Goal: Information Seeking & Learning: Learn about a topic

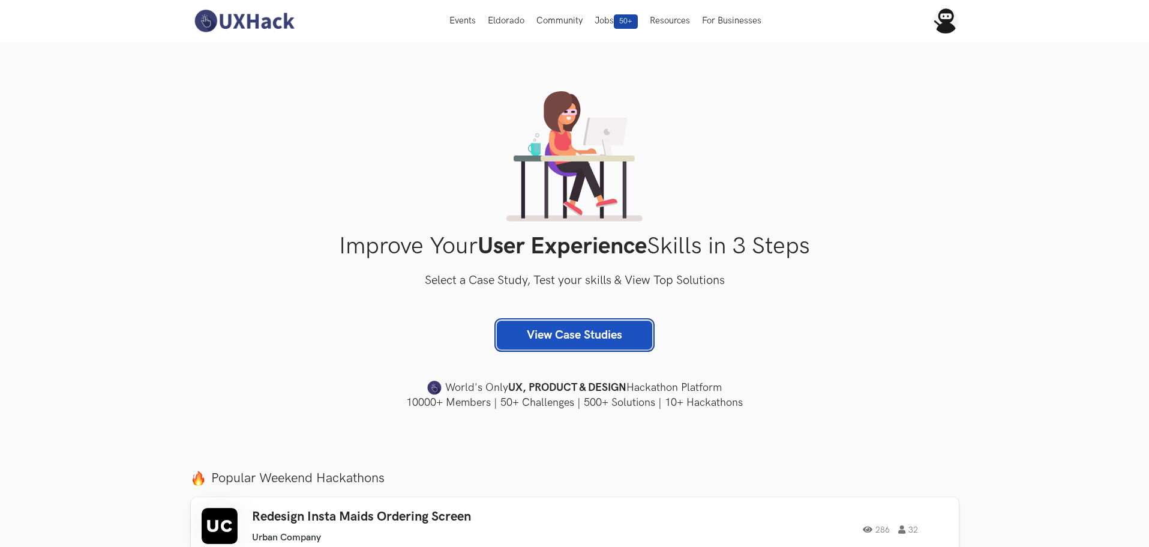
click at [557, 338] on link "View Case Studies" at bounding box center [574, 334] width 155 height 29
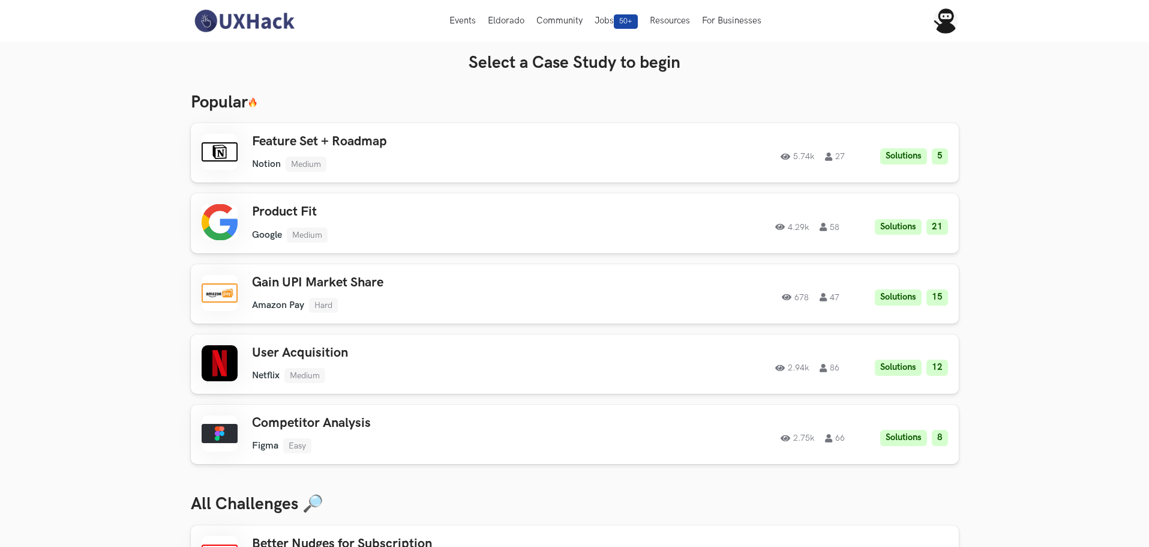
click at [235, 20] on img at bounding box center [244, 20] width 107 height 25
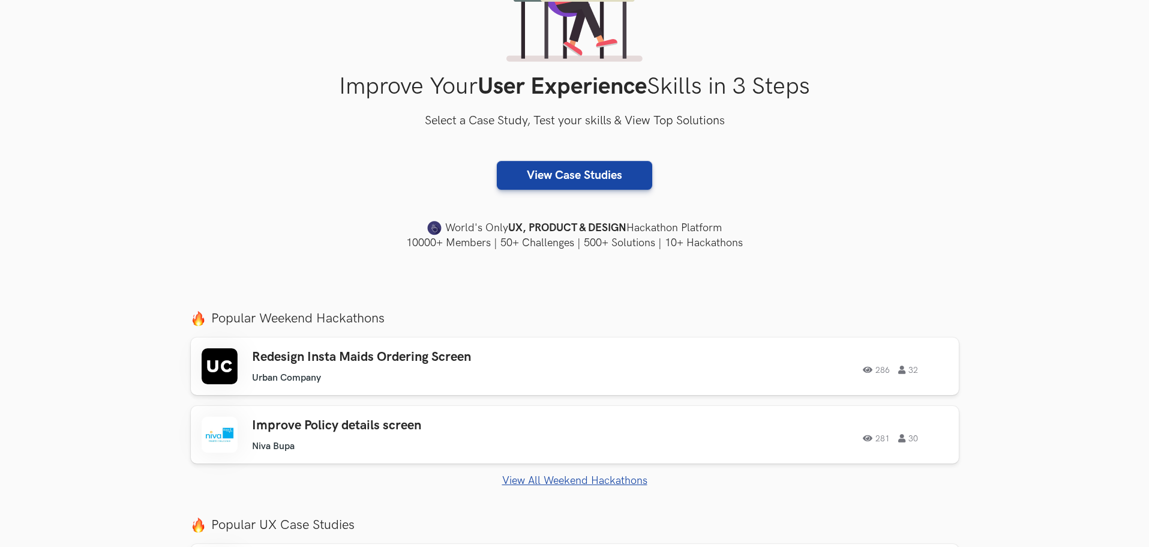
scroll to position [240, 0]
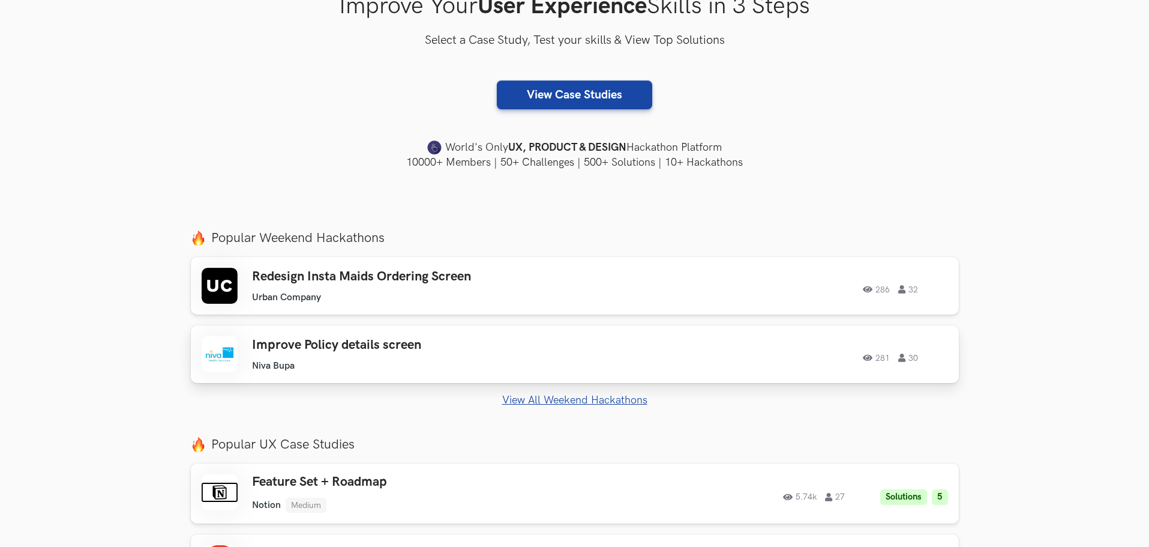
click at [373, 351] on h3 "Improve Policy details screen" at bounding box center [422, 345] width 341 height 16
click at [458, 277] on h3 "Redesign Insta Maids Ordering Screen" at bounding box center [422, 277] width 341 height 16
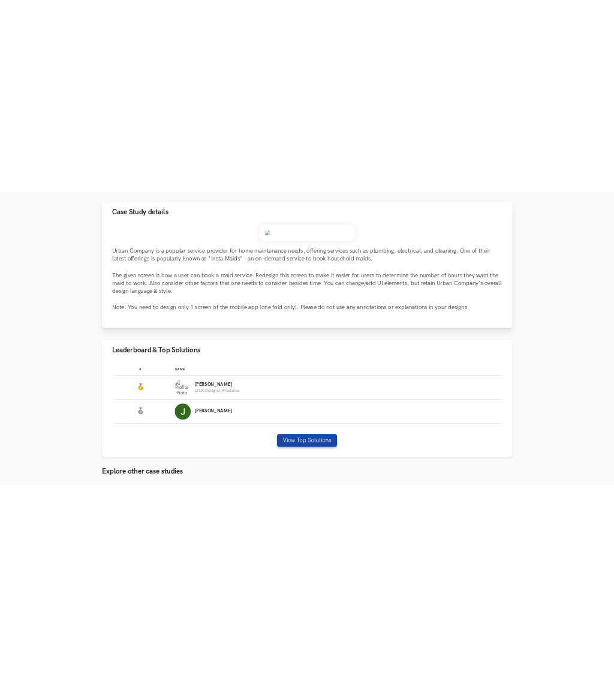
scroll to position [60, 0]
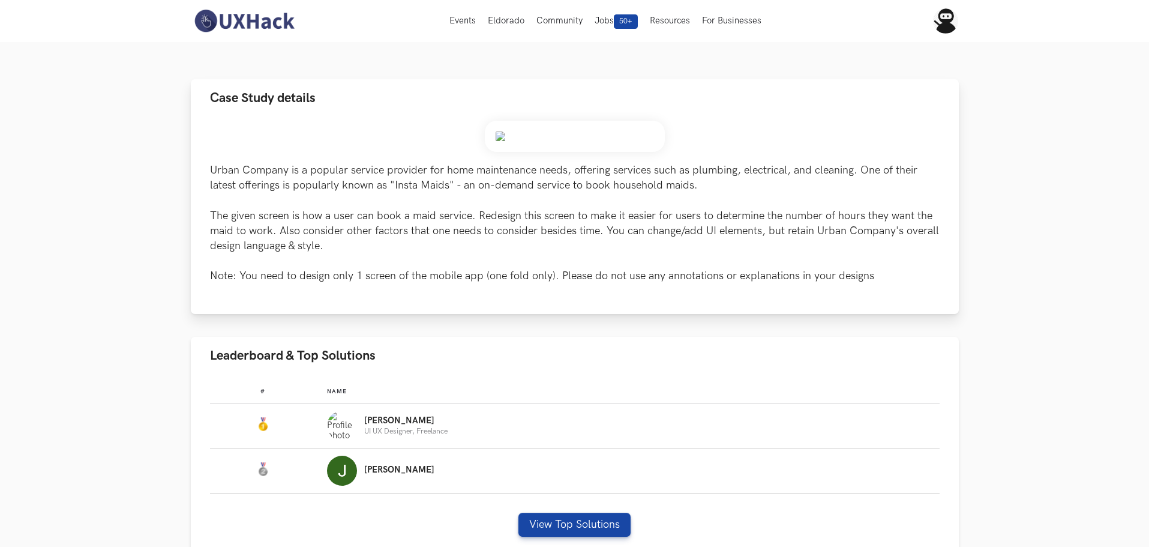
drag, startPoint x: 501, startPoint y: 136, endPoint x: 461, endPoint y: 138, distance: 40.2
click at [461, 138] on div "Urban Company is a popular service provider for home maintenance needs, offerin…" at bounding box center [575, 202] width 730 height 163
click at [518, 134] on img at bounding box center [575, 136] width 180 height 31
click at [499, 136] on img at bounding box center [575, 136] width 180 height 31
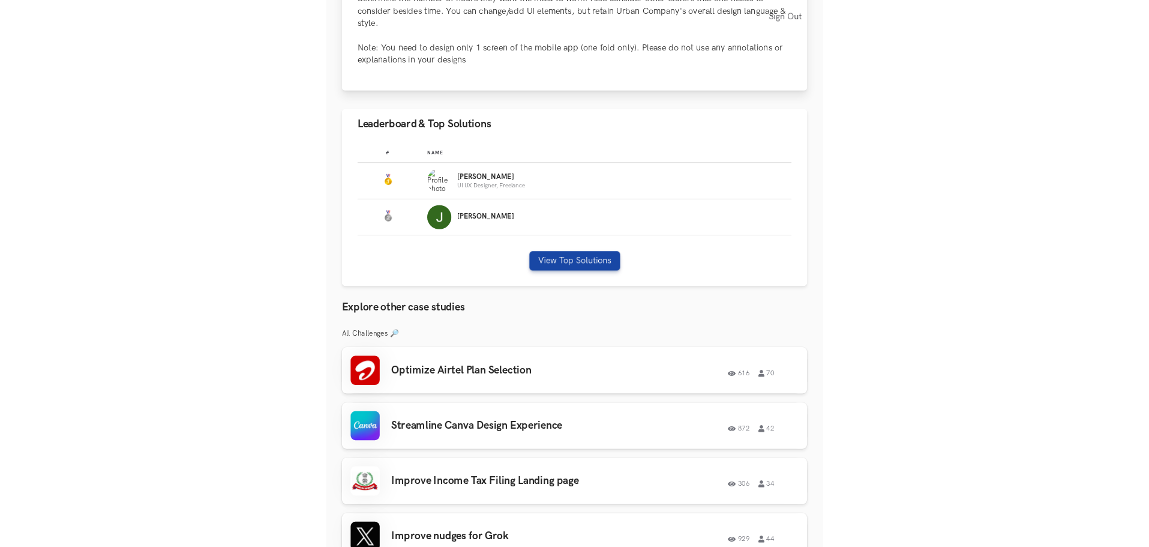
scroll to position [180, 0]
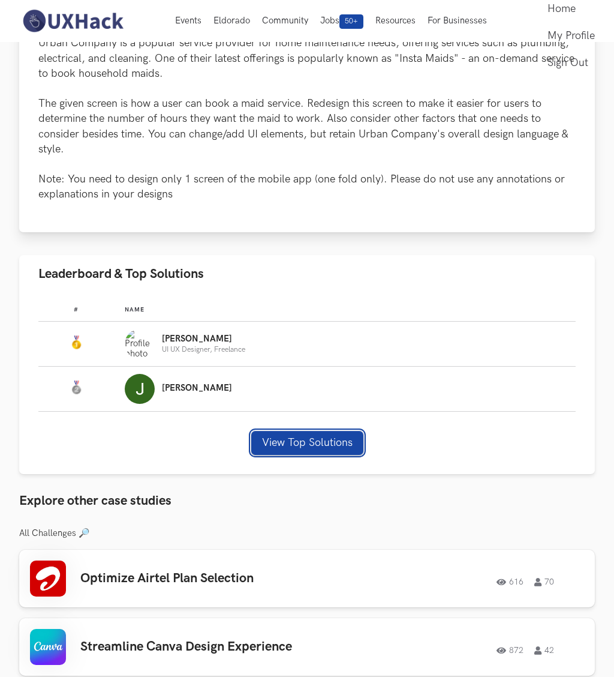
click at [297, 448] on button "View Top Solutions" at bounding box center [307, 443] width 112 height 24
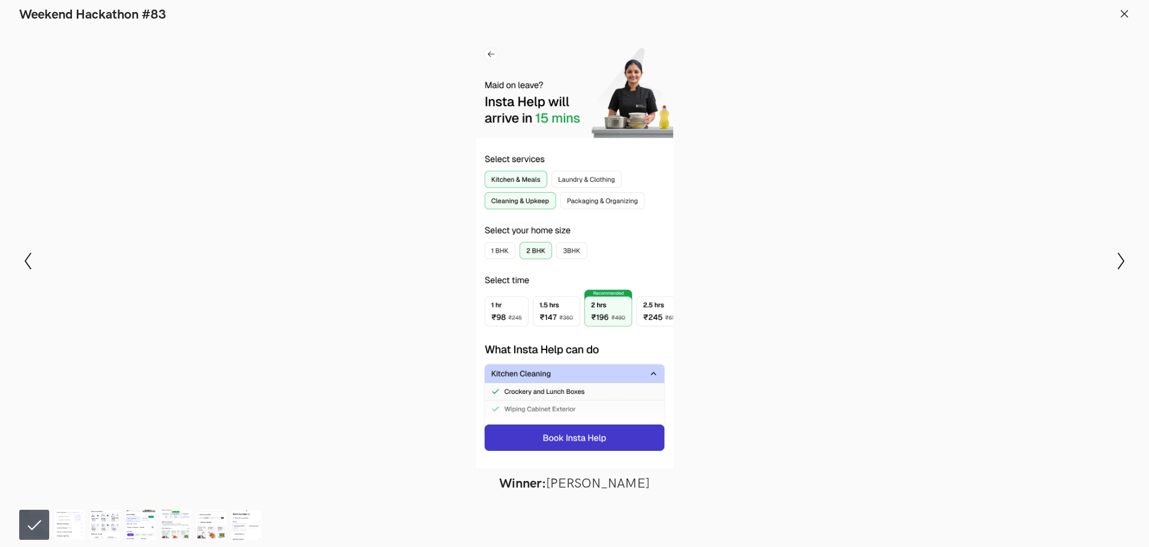
drag, startPoint x: 567, startPoint y: 241, endPoint x: 374, endPoint y: 305, distance: 202.9
click at [374, 305] on div at bounding box center [575, 249] width 1062 height 438
drag, startPoint x: 592, startPoint y: 152, endPoint x: 425, endPoint y: 190, distance: 171.2
click at [425, 190] on div at bounding box center [575, 249] width 1062 height 438
drag, startPoint x: 585, startPoint y: 259, endPoint x: 380, endPoint y: 263, distance: 204.7
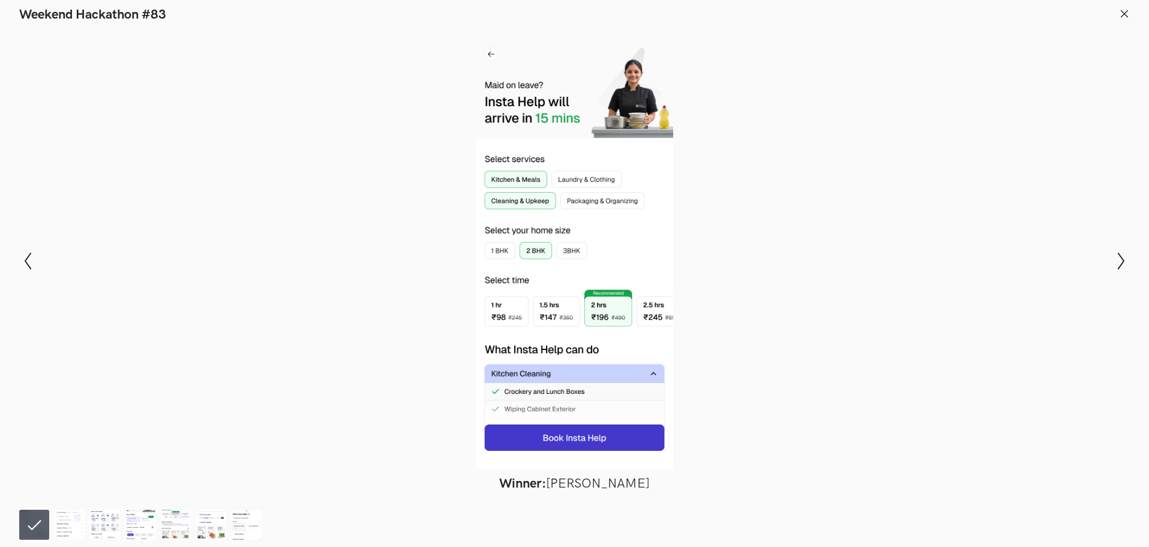
click at [380, 263] on div at bounding box center [575, 249] width 1062 height 438
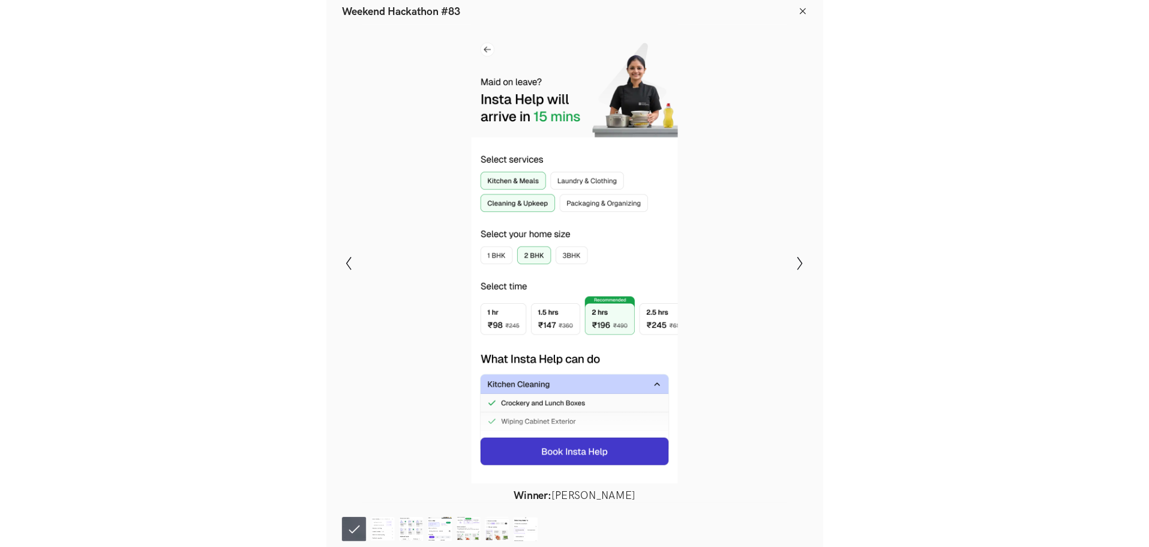
scroll to position [236, 0]
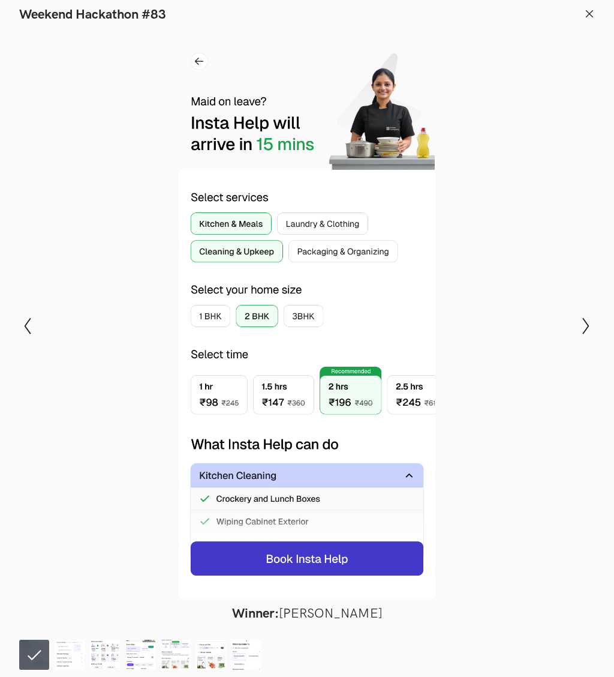
click at [587, 334] on icon "Show next slide" at bounding box center [586, 325] width 17 height 17
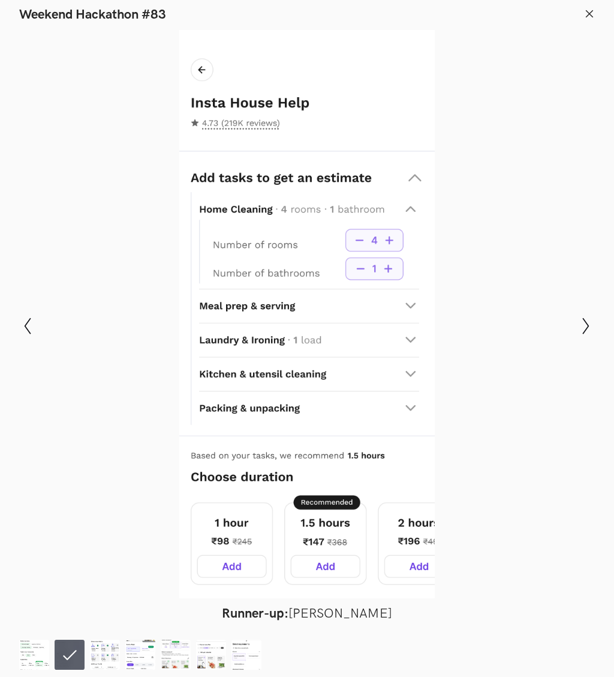
click at [585, 329] on icon "Show next slide" at bounding box center [586, 325] width 17 height 17
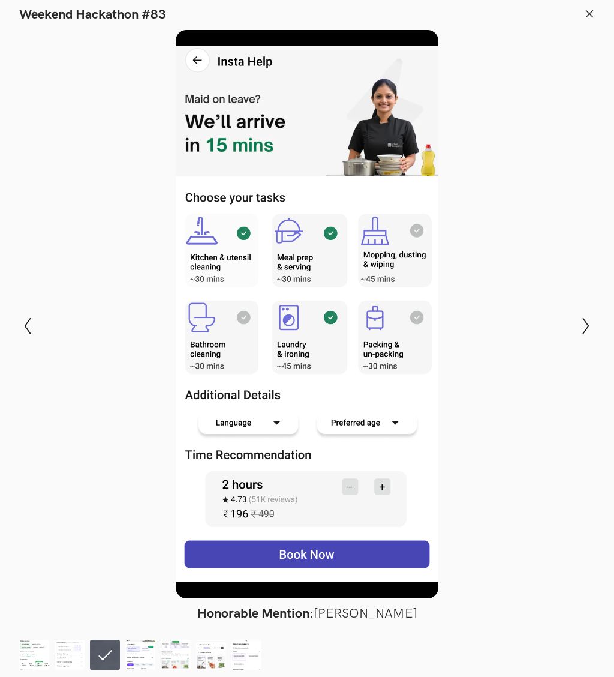
click at [584, 329] on icon "Show next slide" at bounding box center [586, 325] width 17 height 17
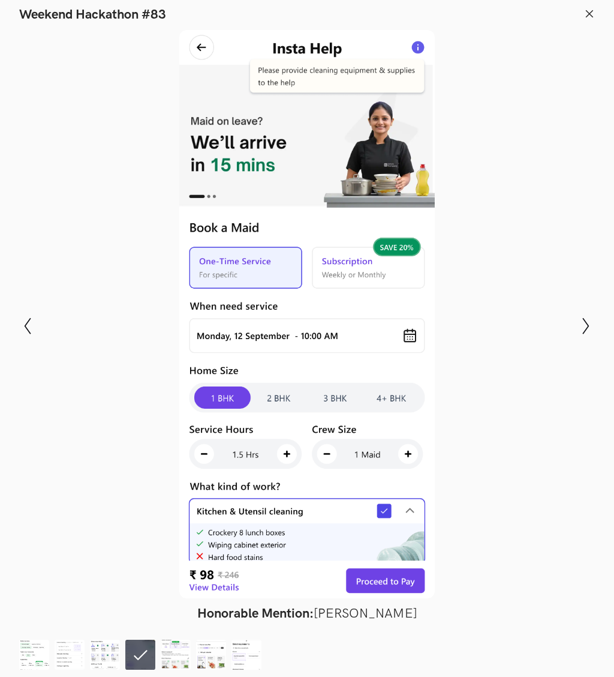
click at [584, 329] on icon "Show next slide" at bounding box center [586, 325] width 17 height 17
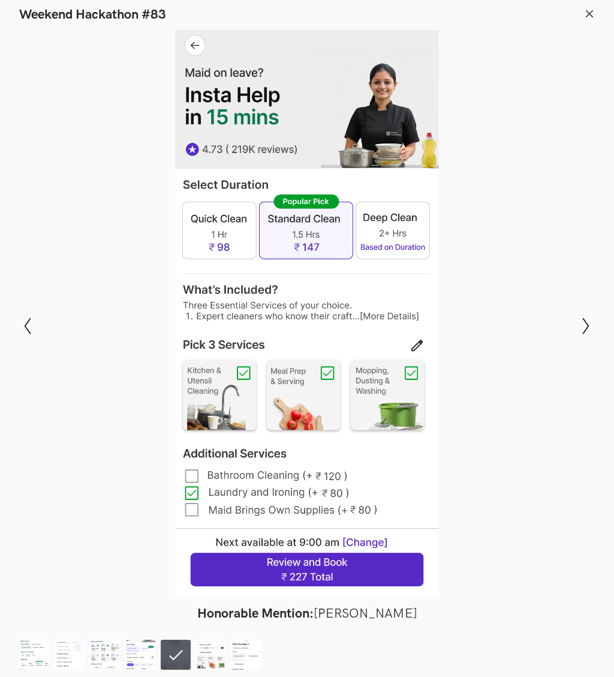
click at [584, 329] on icon "Show next slide" at bounding box center [586, 325] width 17 height 17
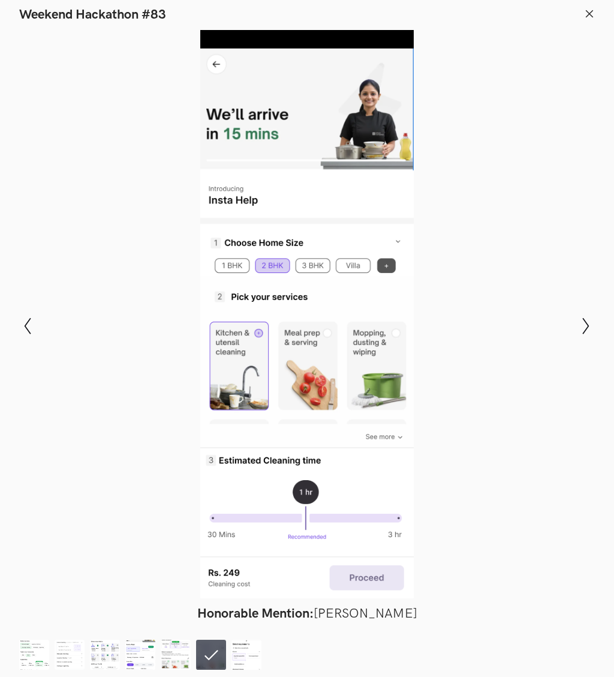
click at [584, 329] on icon "Show next slide" at bounding box center [586, 325] width 17 height 17
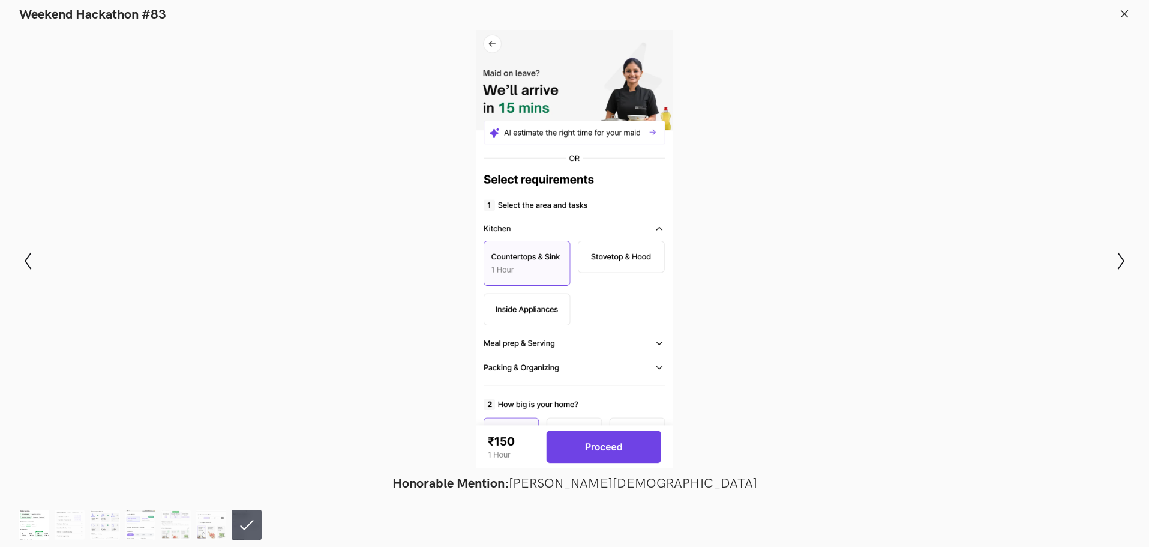
click at [34, 516] on img at bounding box center [34, 524] width 30 height 30
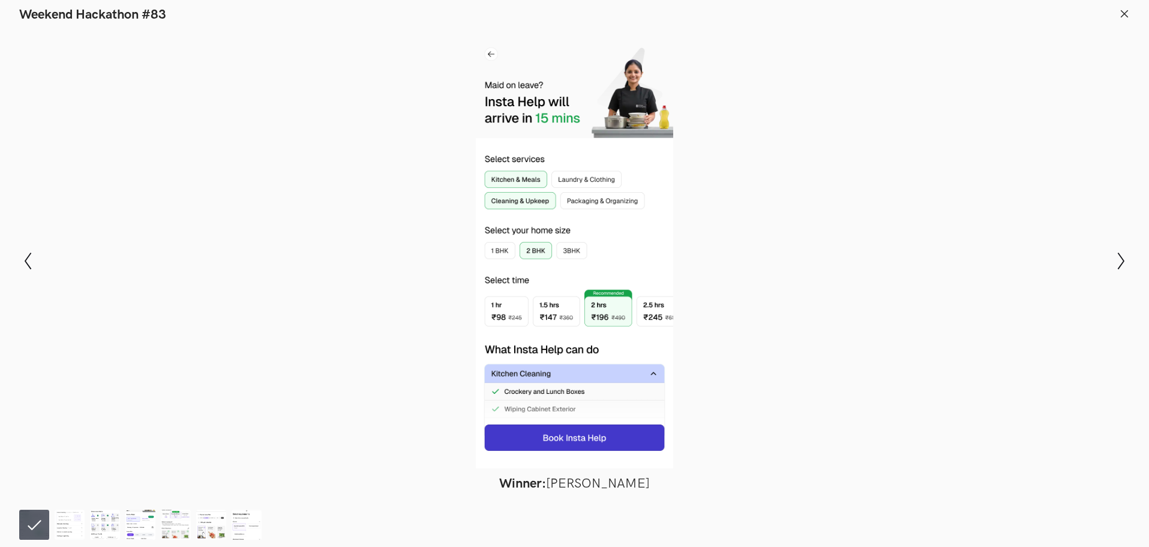
click at [1128, 14] on icon at bounding box center [1124, 13] width 11 height 11
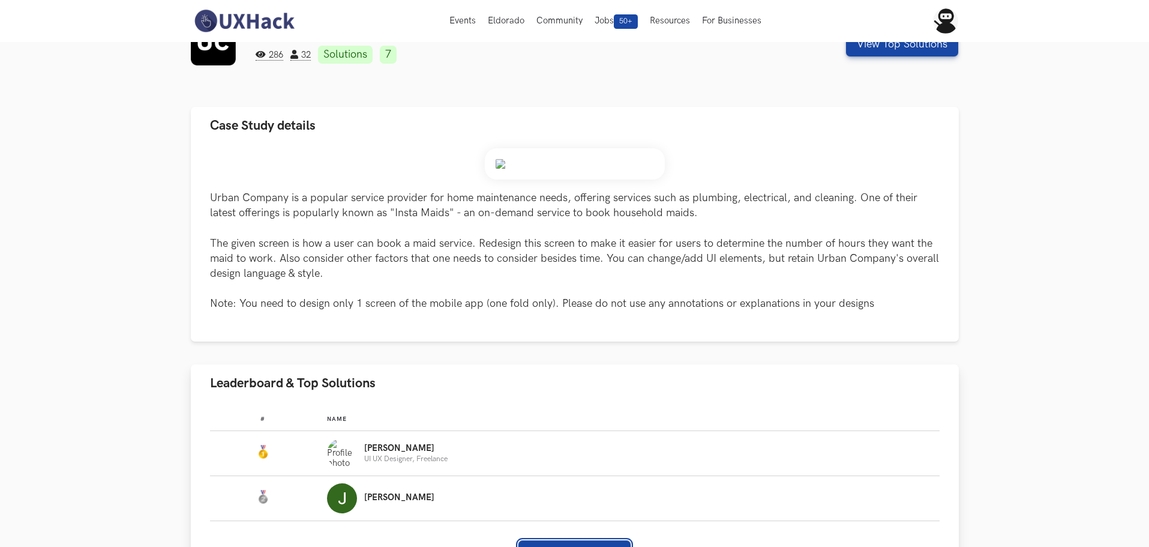
scroll to position [0, 0]
